Goal: Information Seeking & Learning: Find specific fact

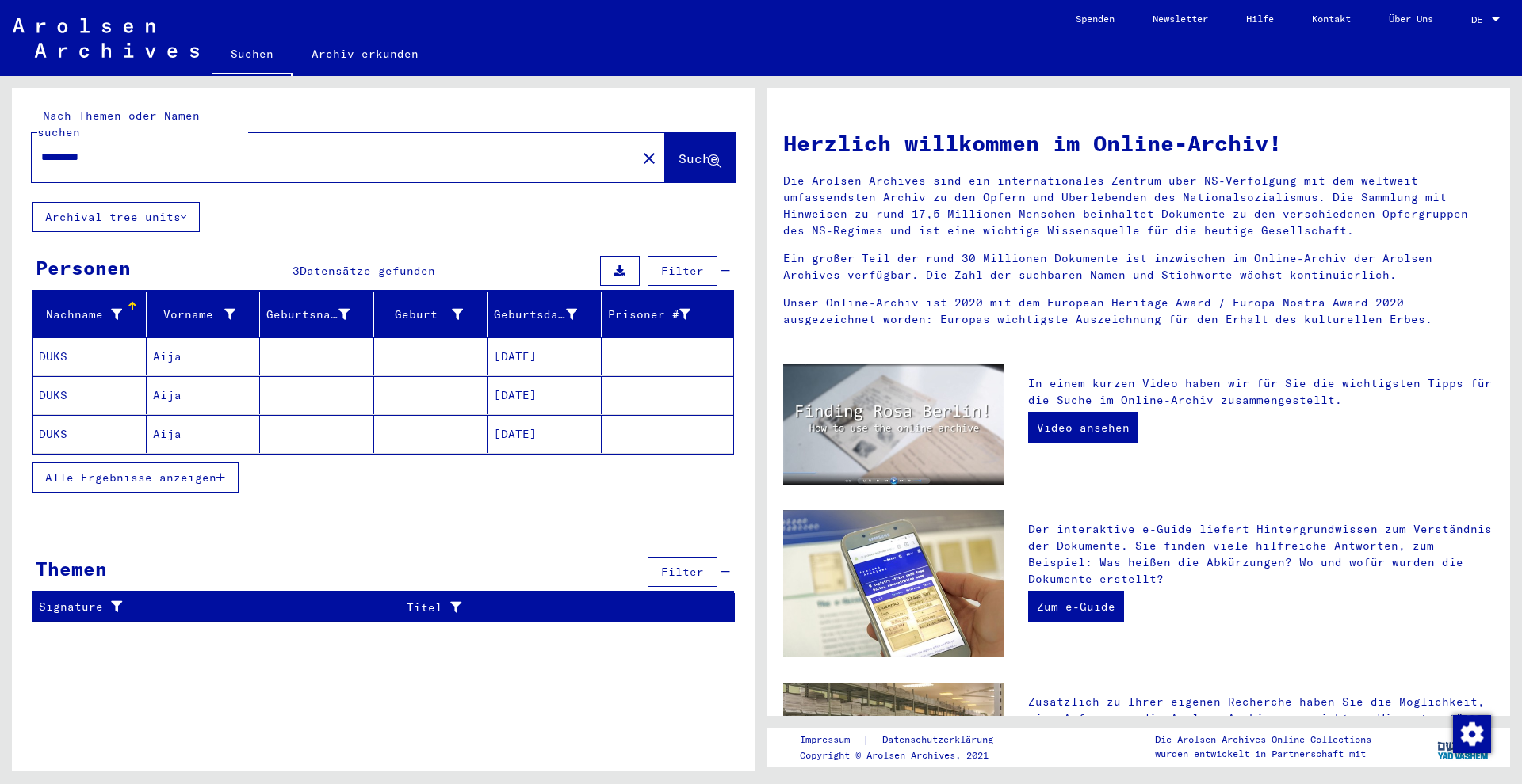
click at [218, 355] on mat-cell "Aija" at bounding box center [203, 356] width 114 height 38
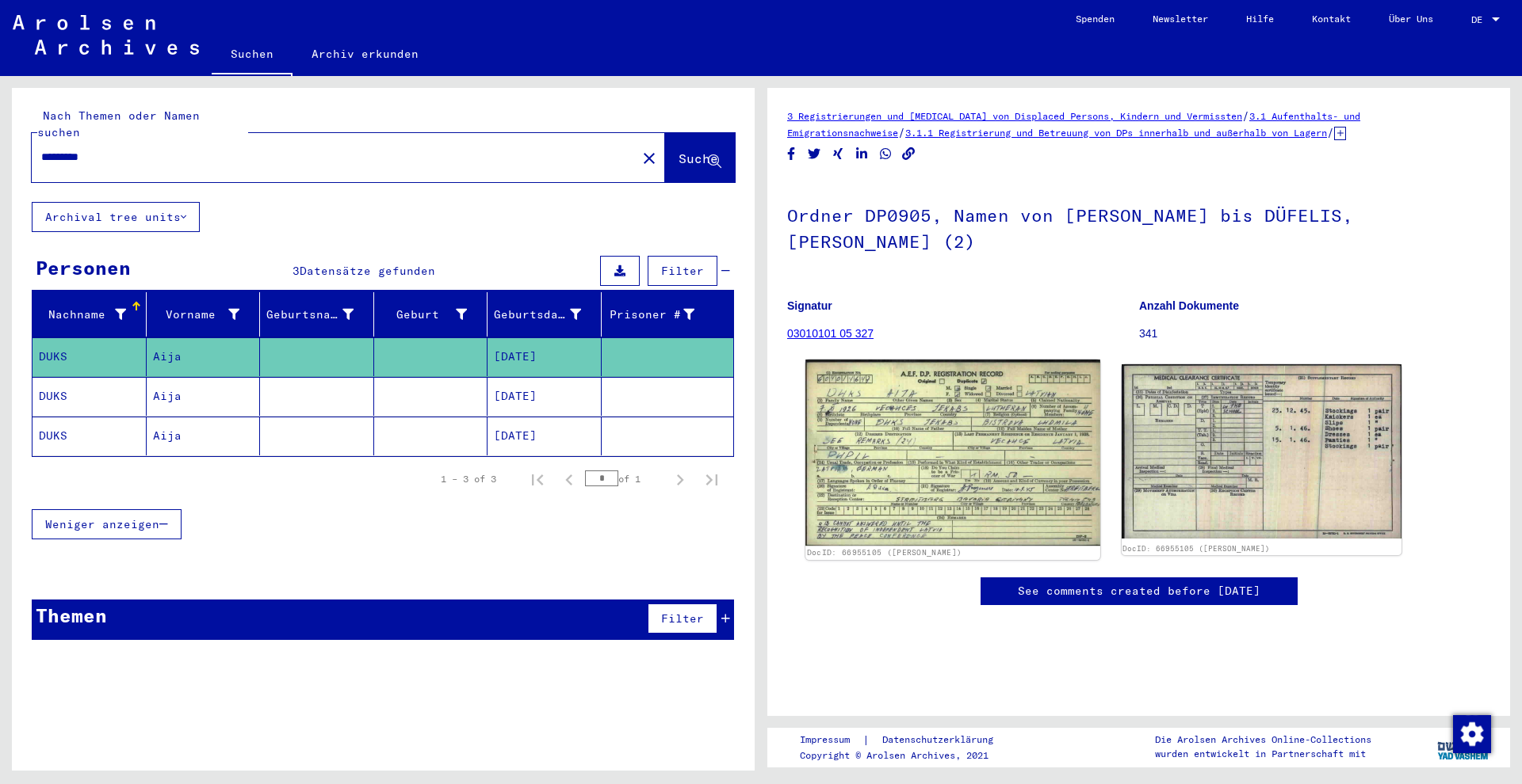
click at [894, 405] on img at bounding box center [952, 453] width 294 height 186
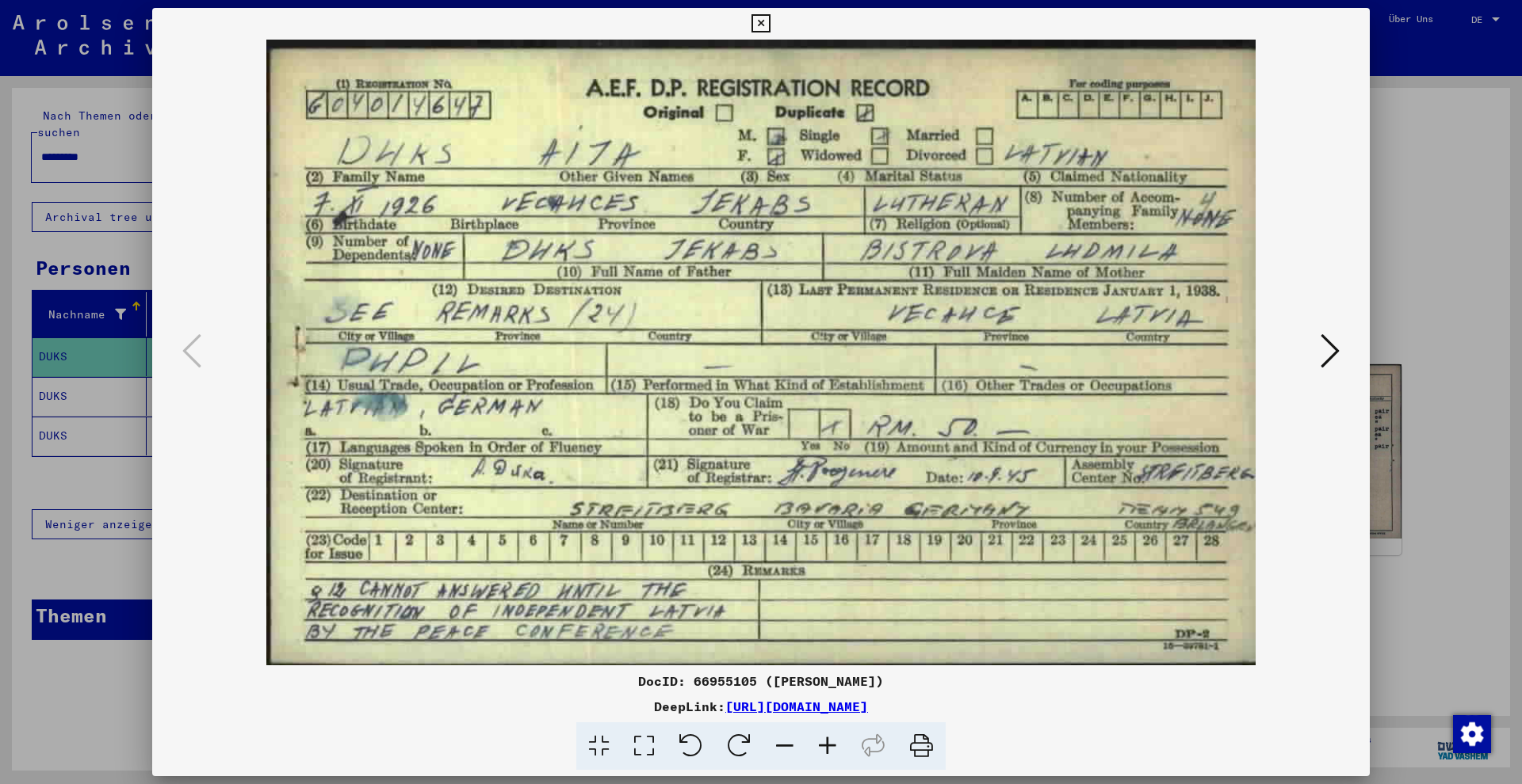
click at [143, 242] on div at bounding box center [761, 392] width 1522 height 784
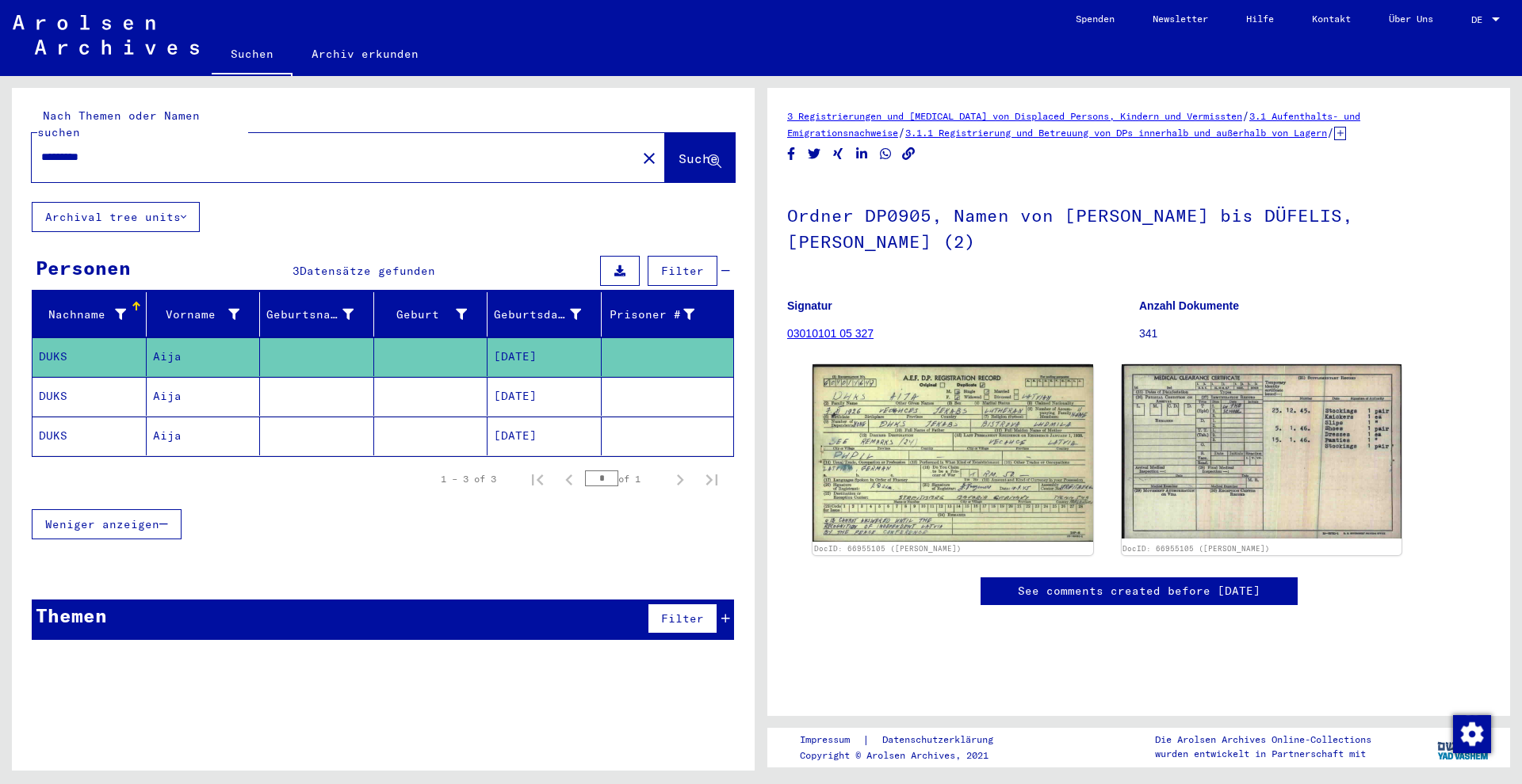
click at [123, 377] on mat-cell "DUKS" at bounding box center [89, 396] width 114 height 39
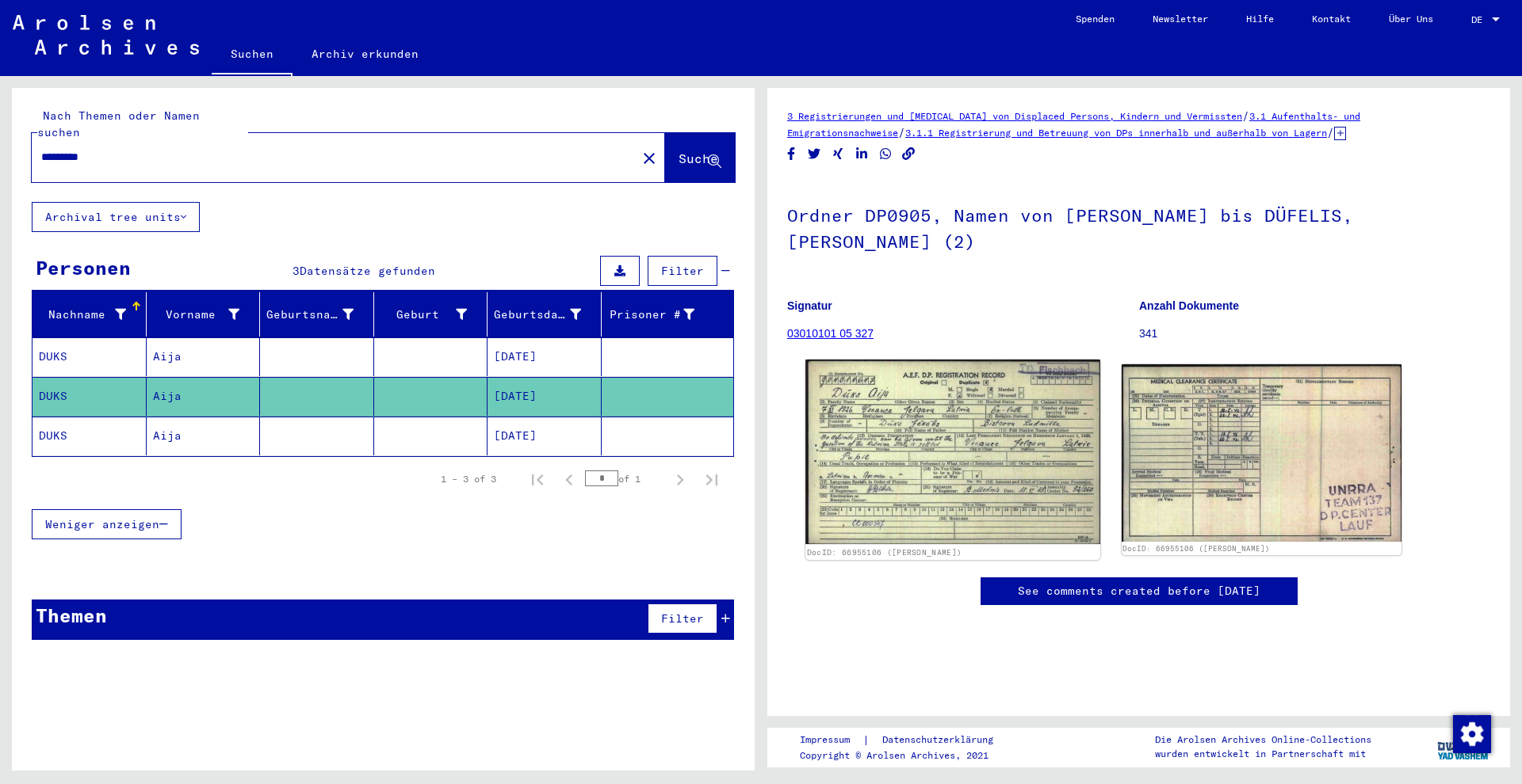
click at [919, 401] on img at bounding box center [952, 452] width 294 height 185
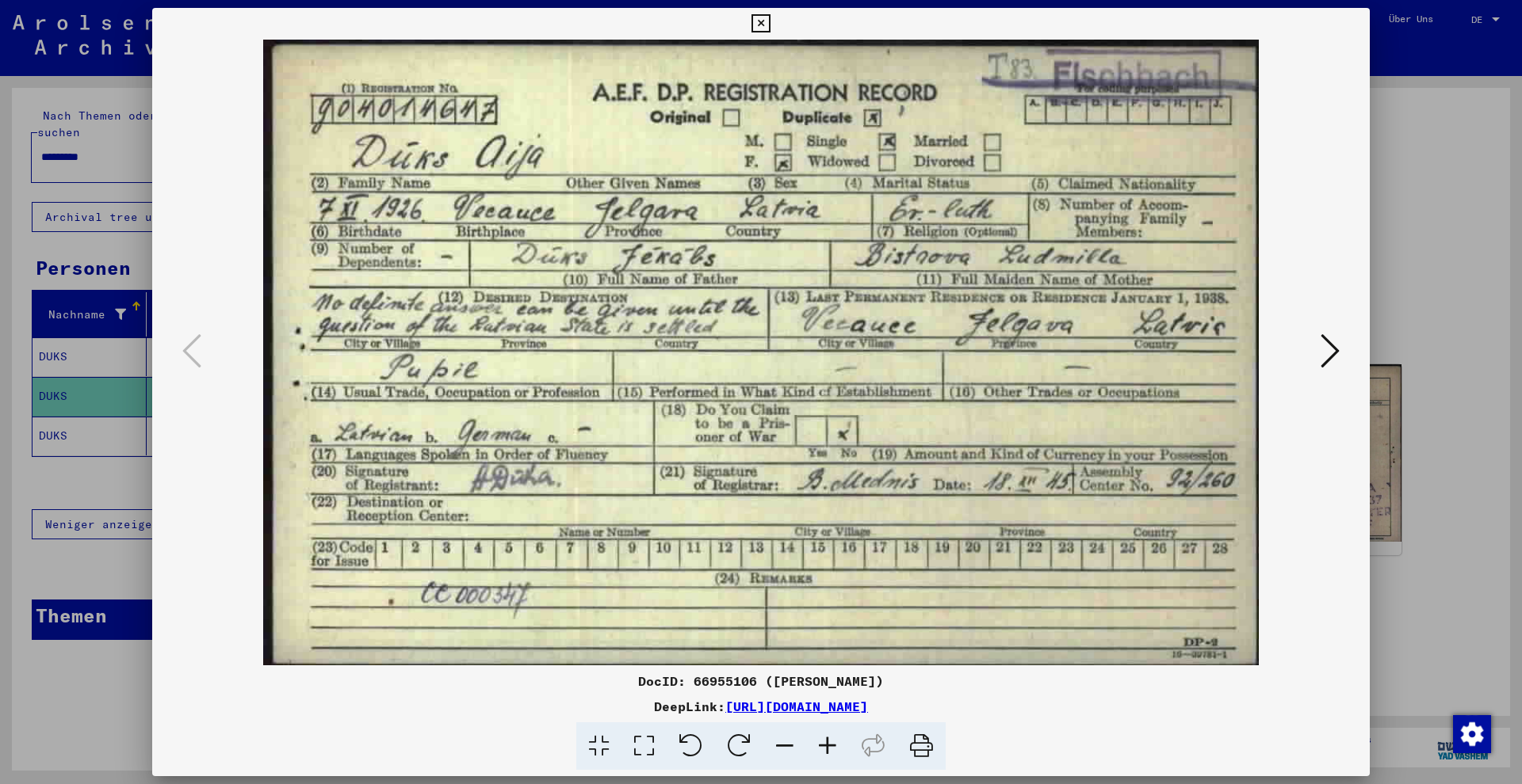
click at [98, 341] on div at bounding box center [761, 392] width 1522 height 784
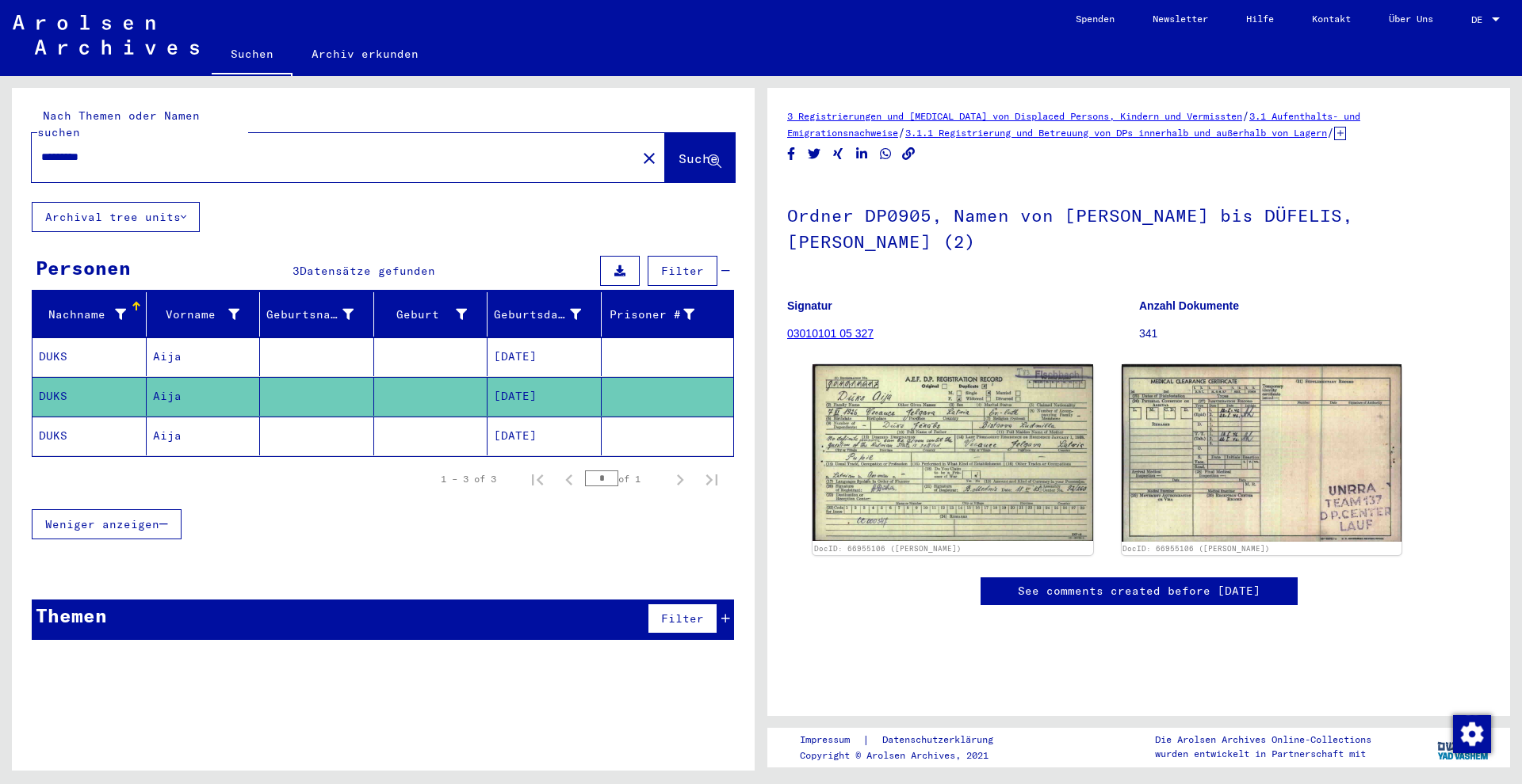
click at [66, 149] on input "*********" at bounding box center [334, 157] width 586 height 17
click at [59, 149] on input "*********" at bounding box center [334, 157] width 586 height 17
type input "**********"
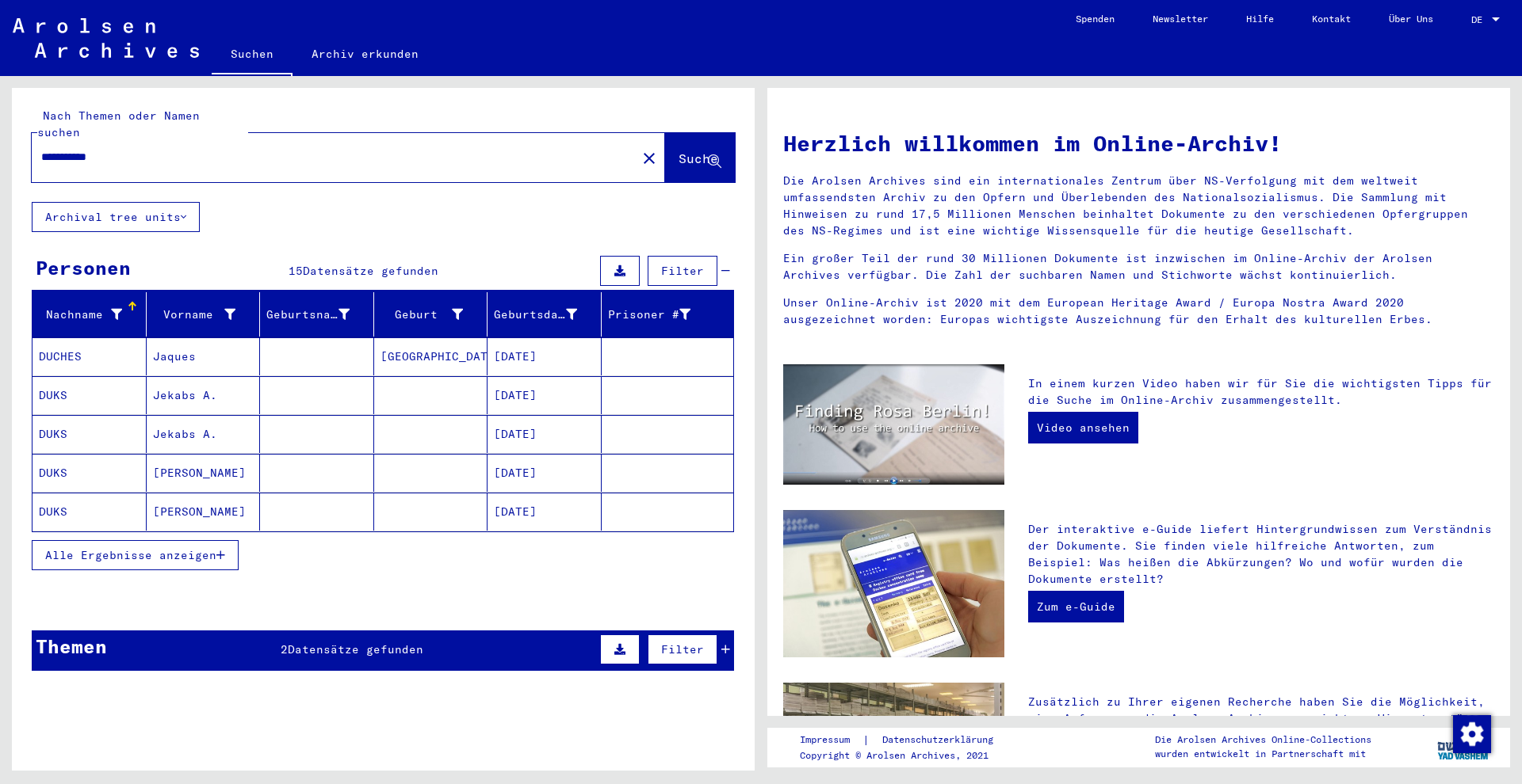
click at [254, 381] on mat-cell "Jekabs A." at bounding box center [203, 395] width 114 height 38
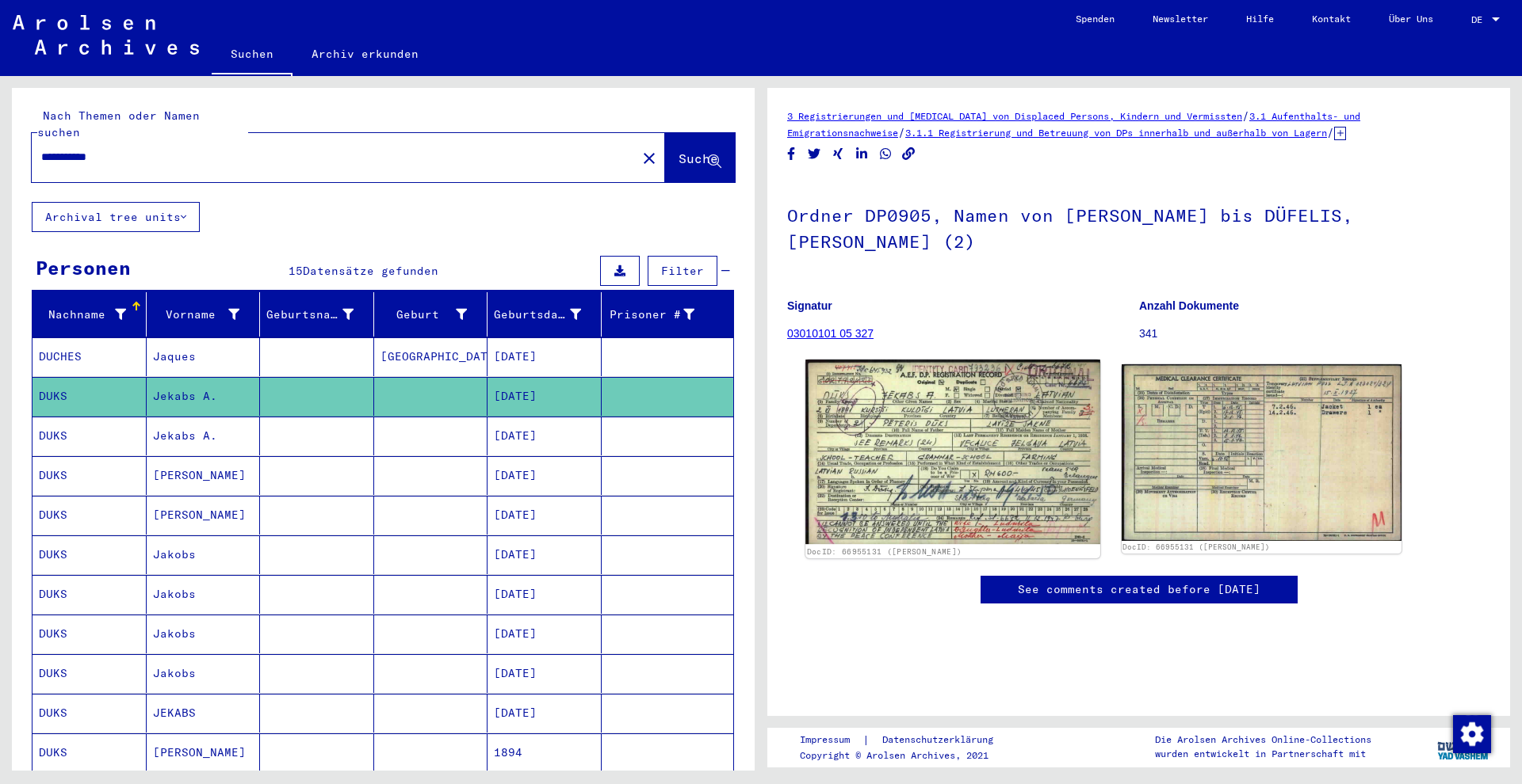
click at [887, 497] on img at bounding box center [952, 452] width 294 height 185
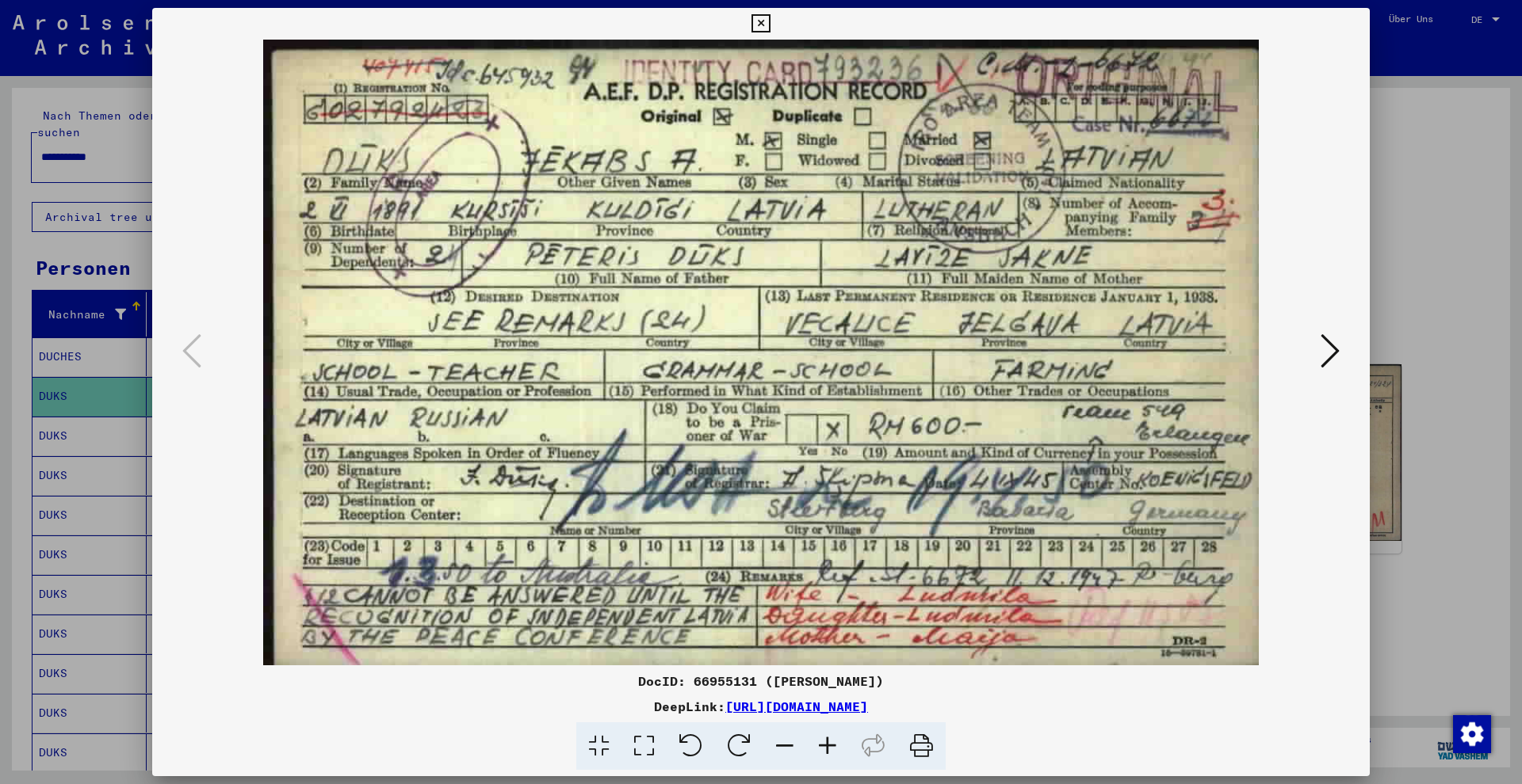
click at [117, 400] on div at bounding box center [761, 392] width 1522 height 784
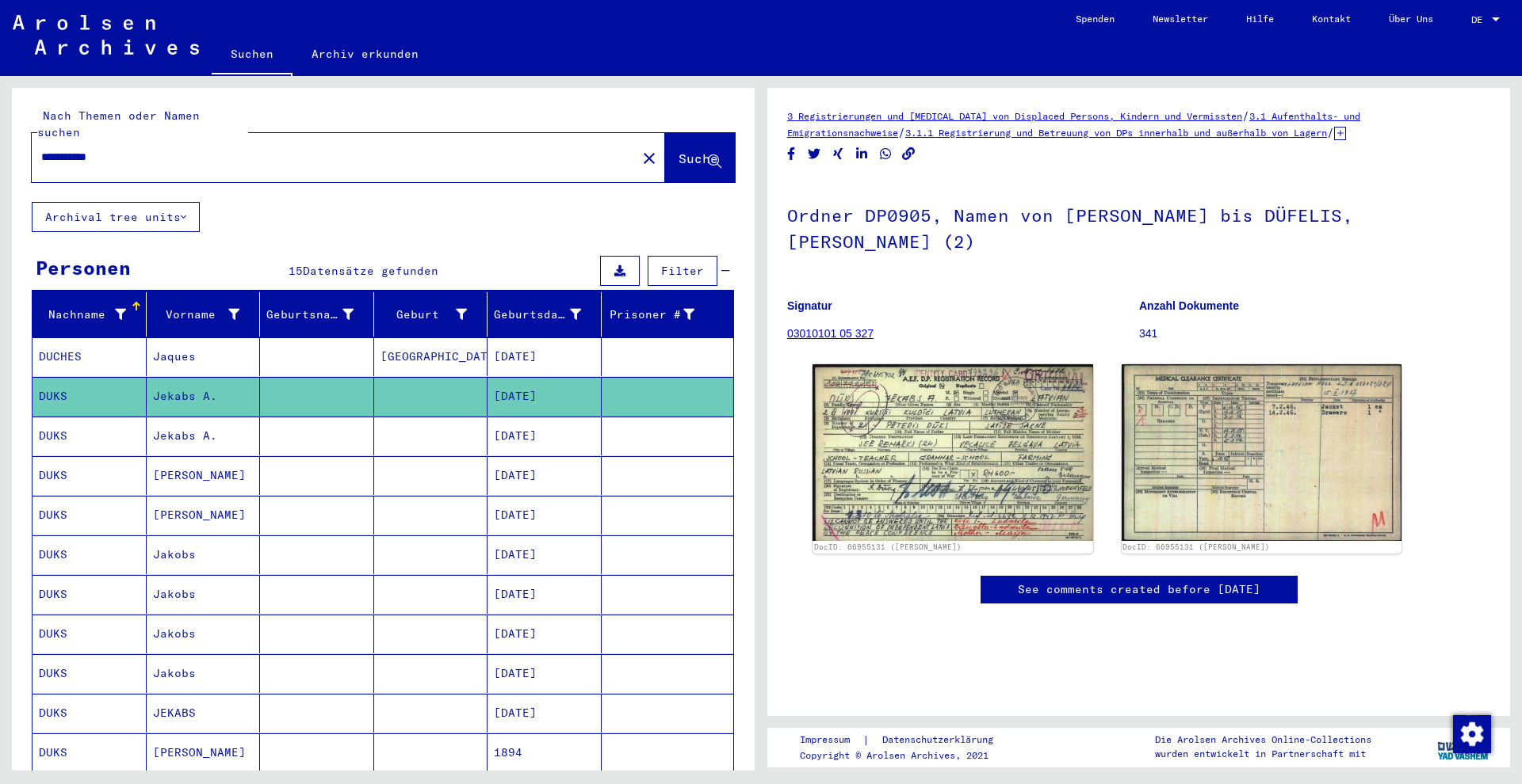
click at [104, 456] on mat-cell "DUKS" at bounding box center [89, 476] width 114 height 39
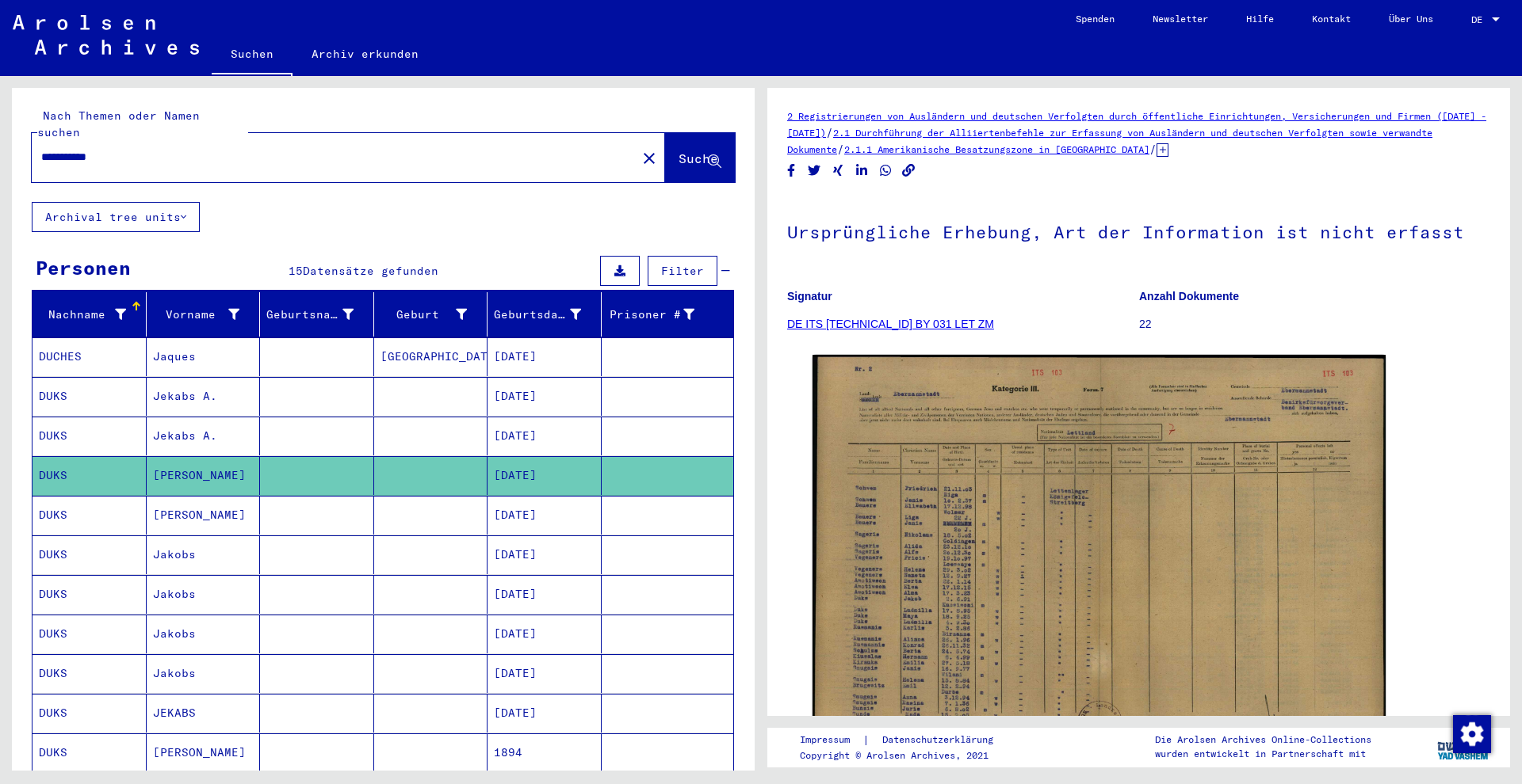
click at [117, 427] on mat-cell "DUKS" at bounding box center [89, 436] width 114 height 39
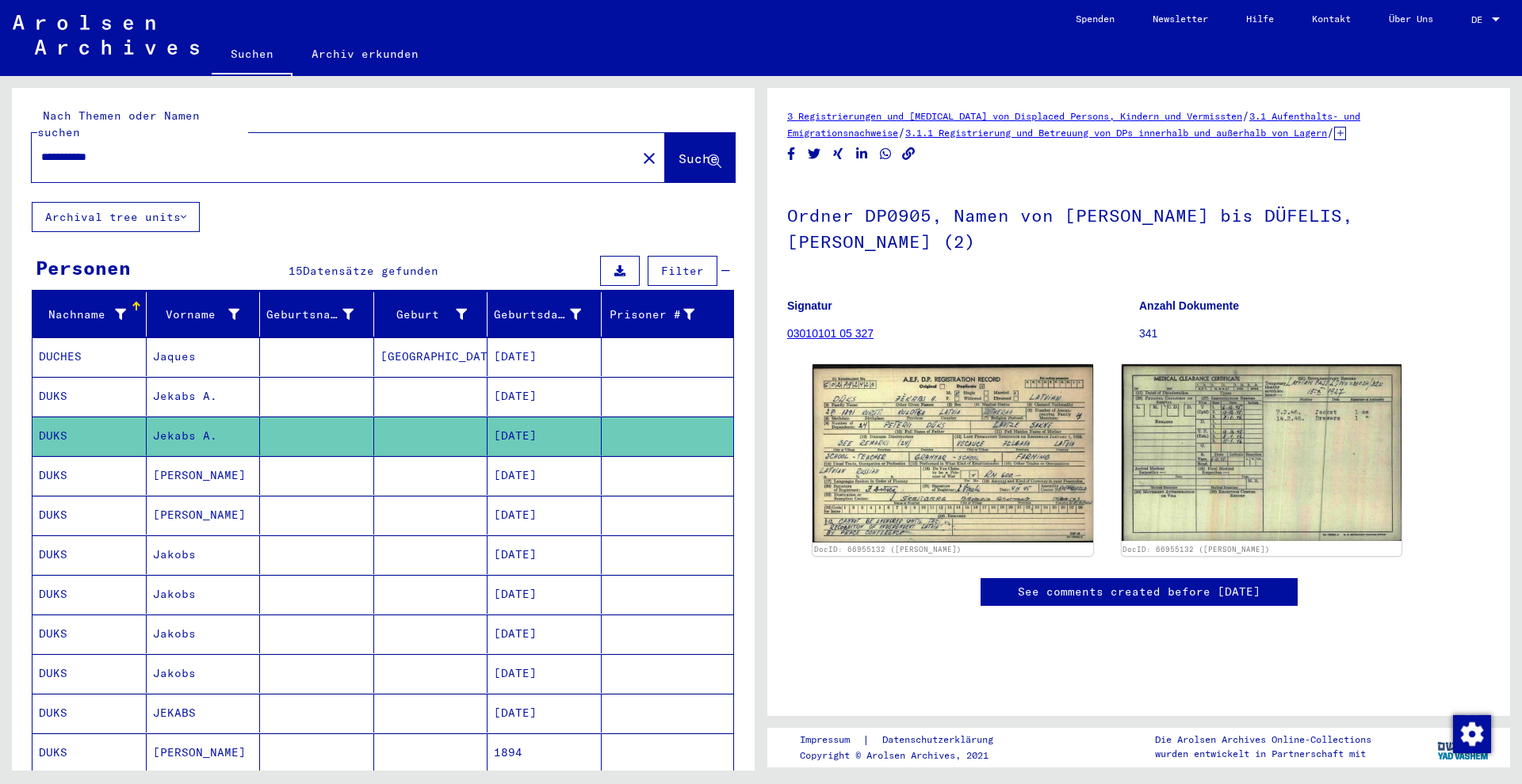
click at [121, 456] on mat-cell "DUKS" at bounding box center [89, 476] width 114 height 39
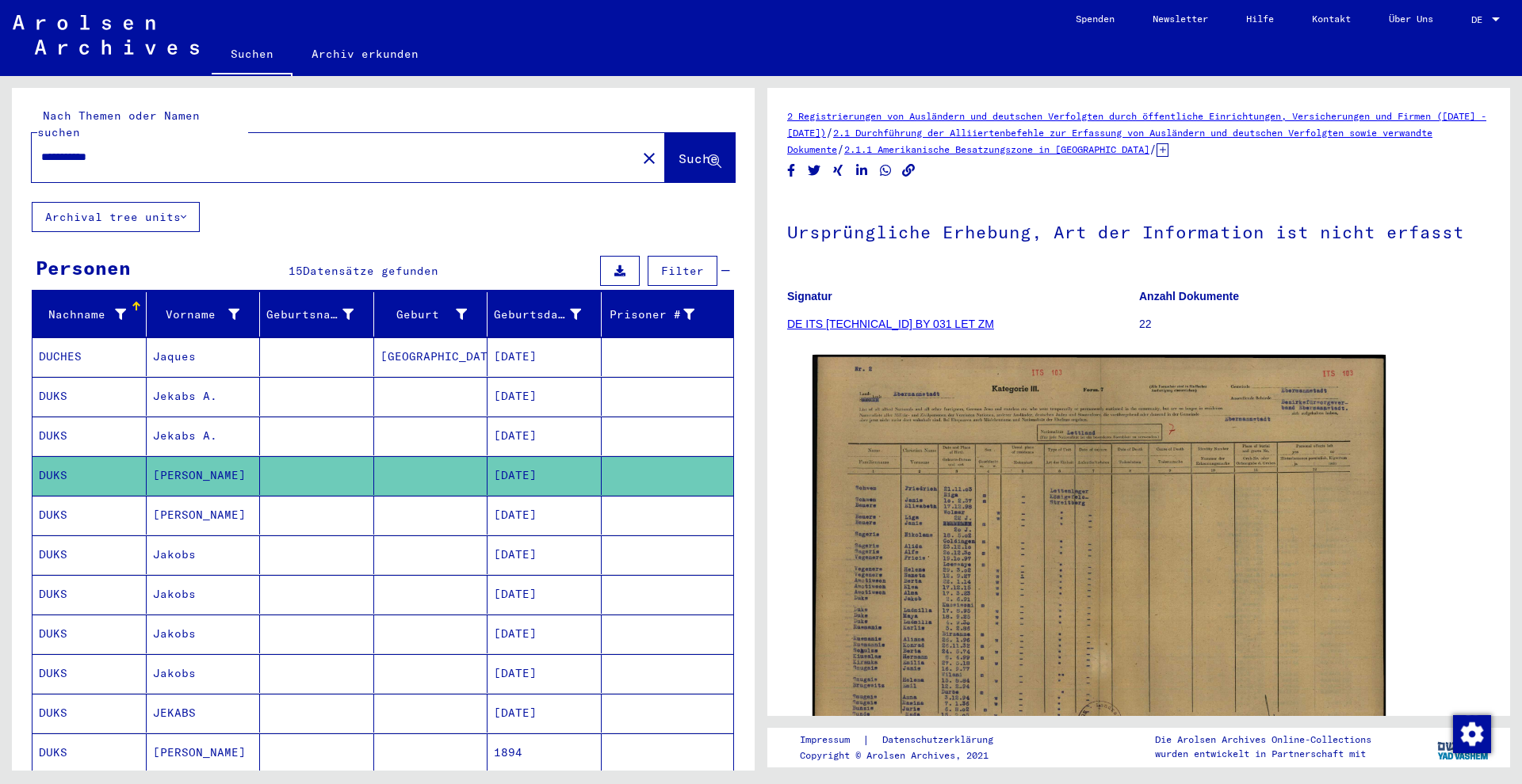
click at [130, 496] on mat-cell "DUKS" at bounding box center [89, 515] width 114 height 39
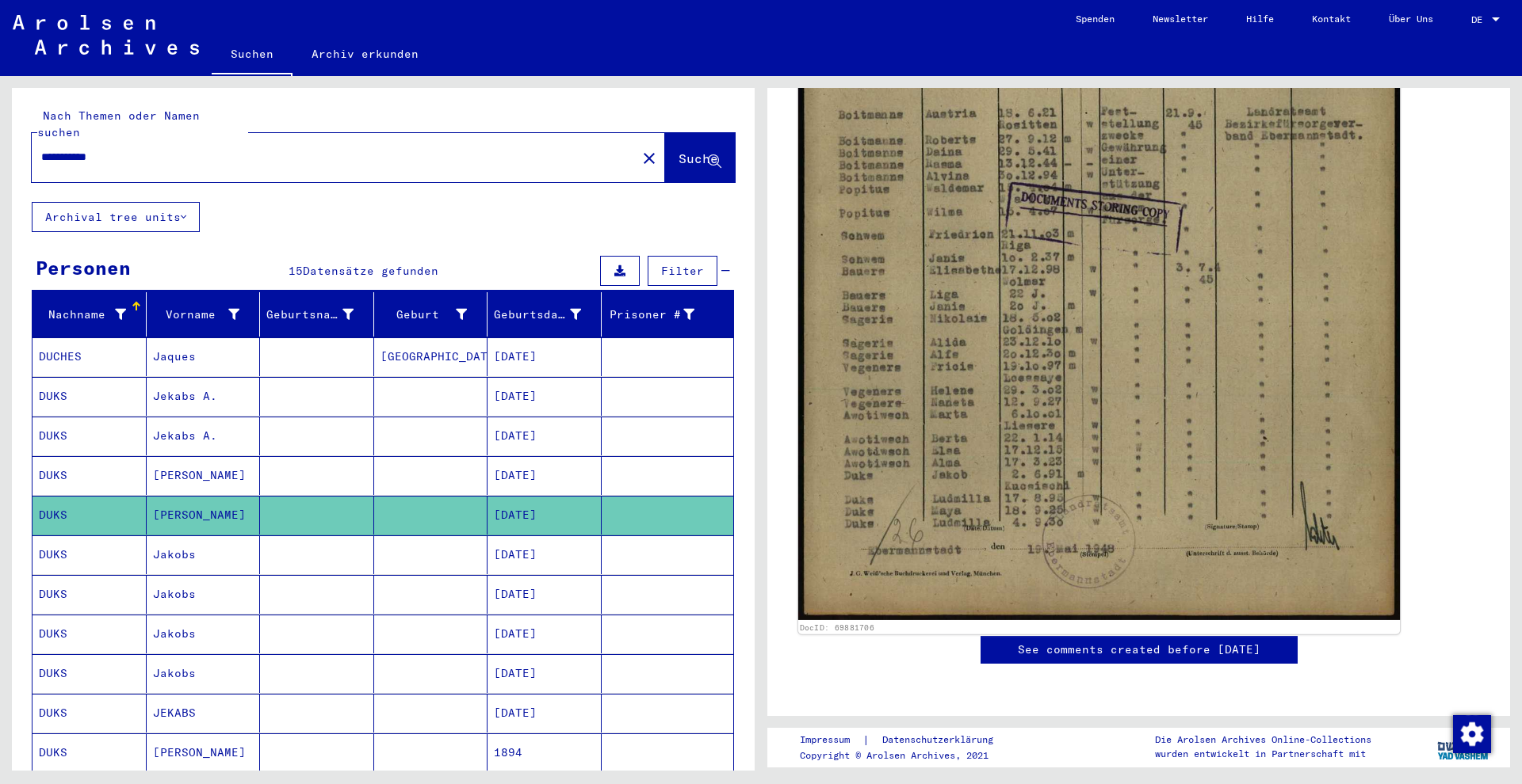
scroll to position [475, 0]
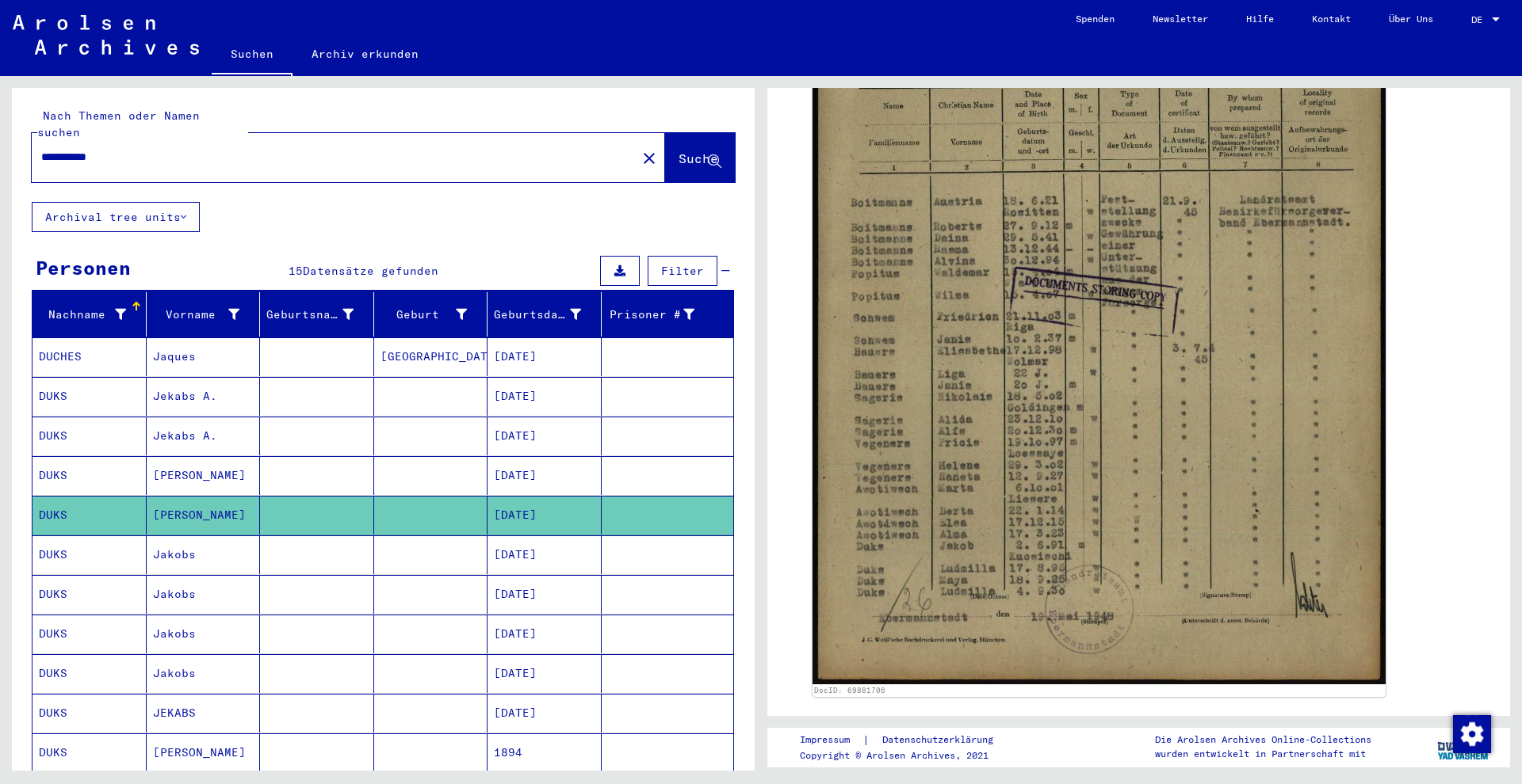
click at [219, 536] on mat-cell "Jakobs" at bounding box center [203, 555] width 114 height 39
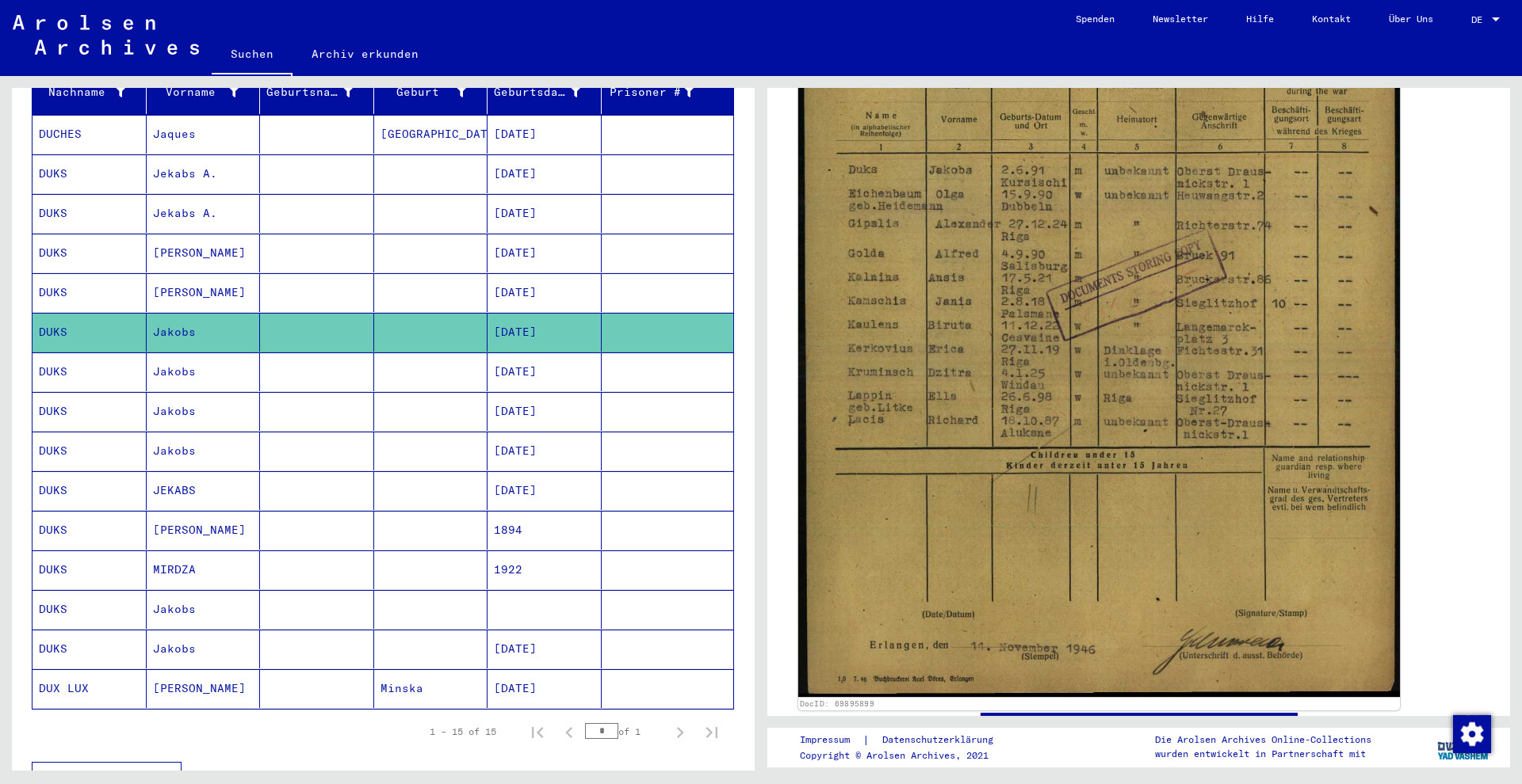
scroll to position [485, 0]
